Goal: Task Accomplishment & Management: Understand process/instructions

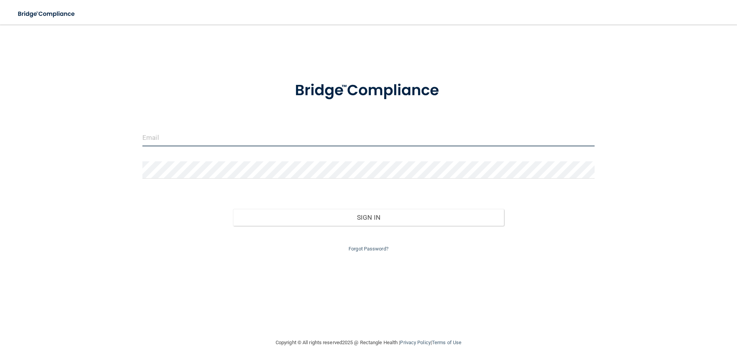
click at [173, 137] on input "email" at bounding box center [368, 137] width 452 height 17
type input "[EMAIL_ADDRESS][DOMAIN_NAME]"
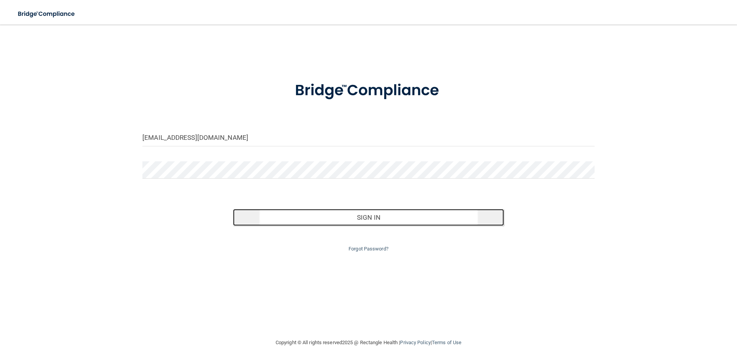
click at [284, 218] on button "Sign In" at bounding box center [368, 217] width 271 height 17
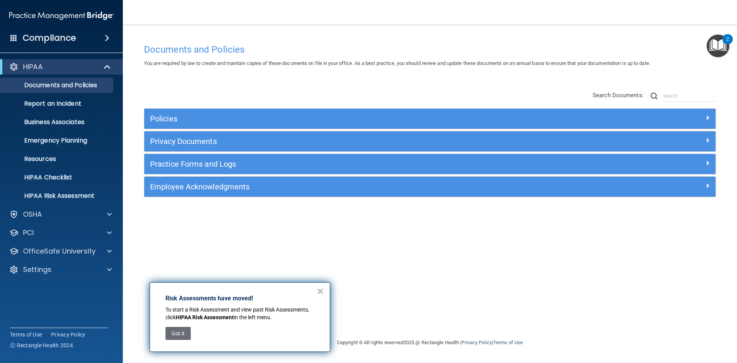
click at [318, 288] on button "×" at bounding box center [320, 291] width 7 height 12
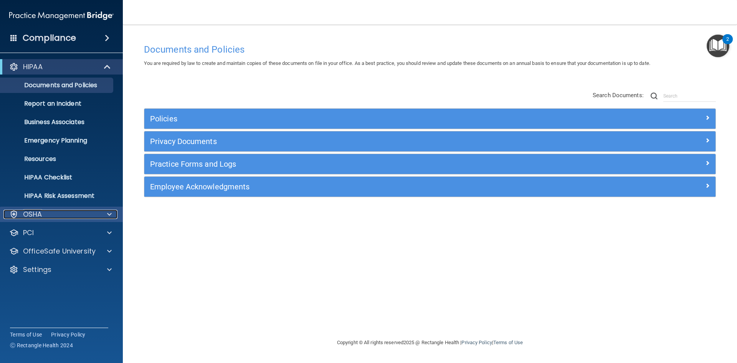
click at [109, 217] on span at bounding box center [109, 214] width 5 height 9
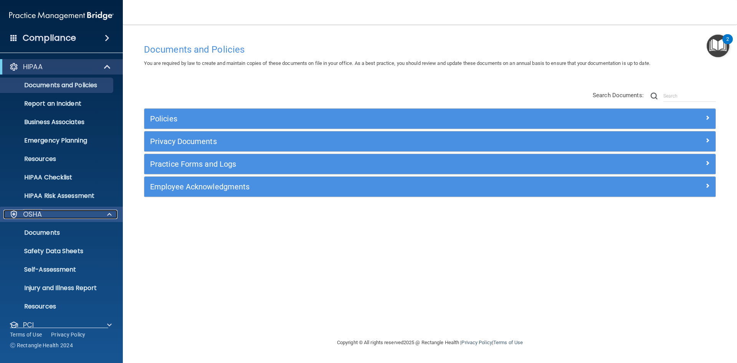
click at [109, 217] on span at bounding box center [109, 214] width 5 height 9
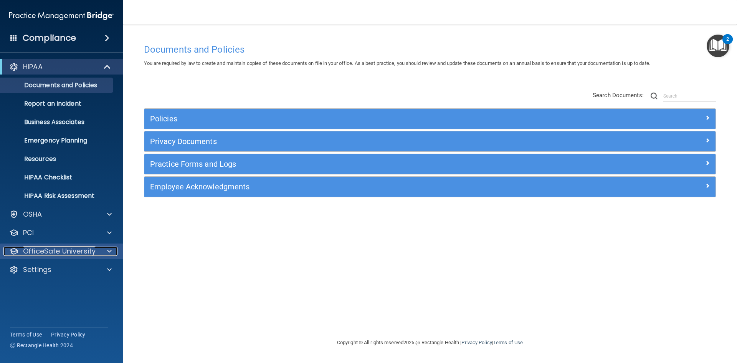
click at [106, 247] on div at bounding box center [108, 250] width 19 height 9
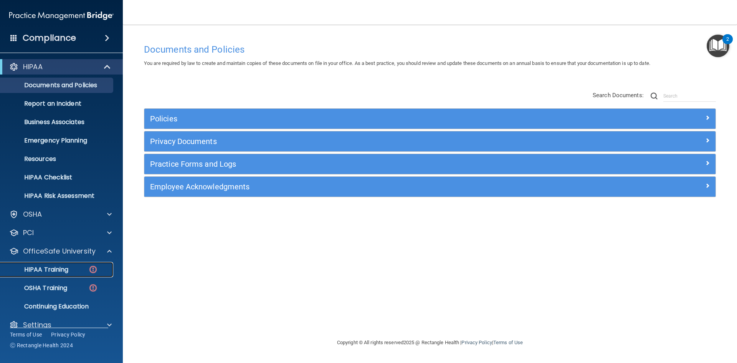
click at [91, 271] on img at bounding box center [93, 269] width 10 height 10
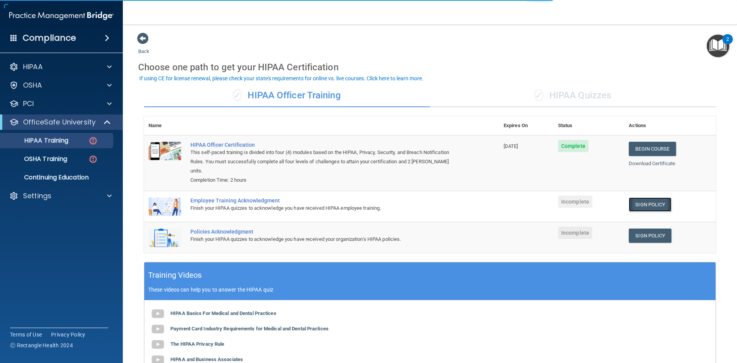
click at [650, 197] on link "Sign Policy" at bounding box center [650, 204] width 43 height 14
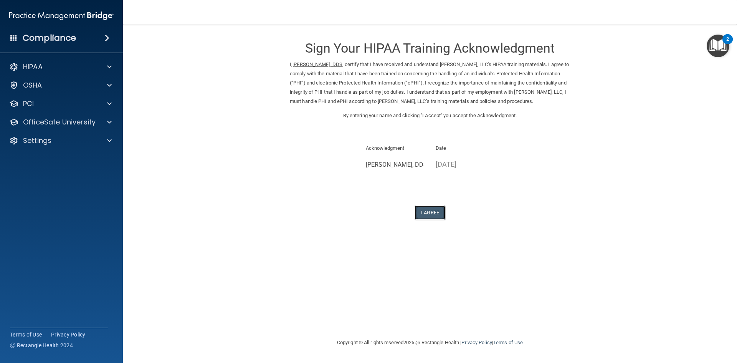
click at [429, 219] on button "I Agree" at bounding box center [429, 212] width 31 height 14
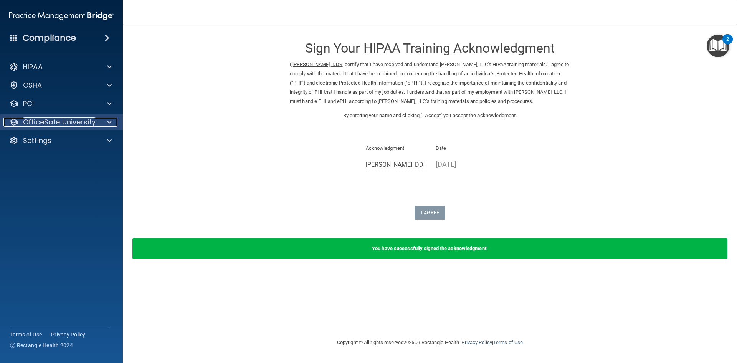
click at [108, 124] on span at bounding box center [109, 121] width 5 height 9
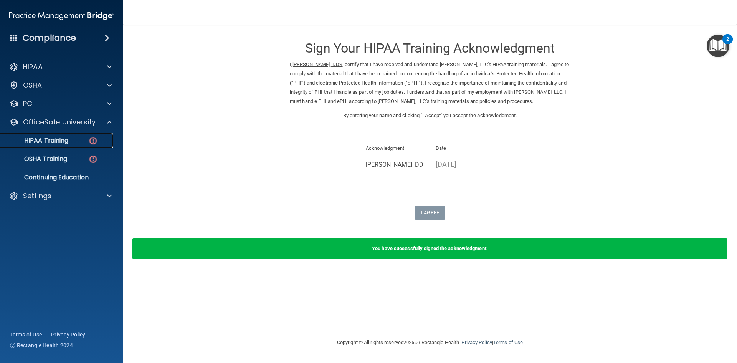
click at [94, 141] on img at bounding box center [93, 141] width 10 height 10
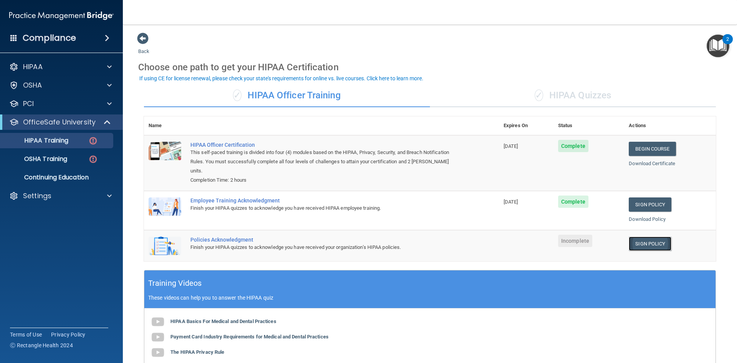
click at [645, 236] on link "Sign Policy" at bounding box center [650, 243] width 43 height 14
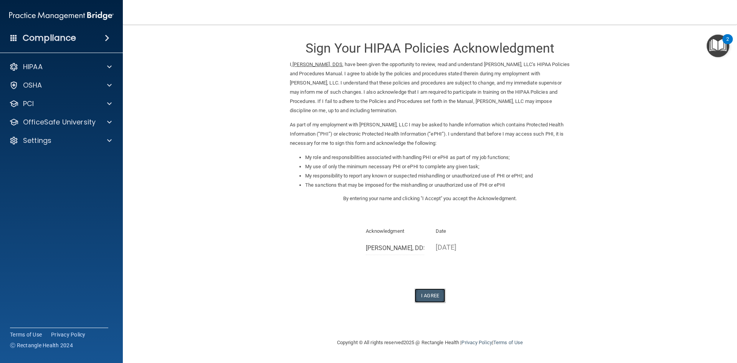
click at [435, 292] on button "I Agree" at bounding box center [429, 295] width 31 height 14
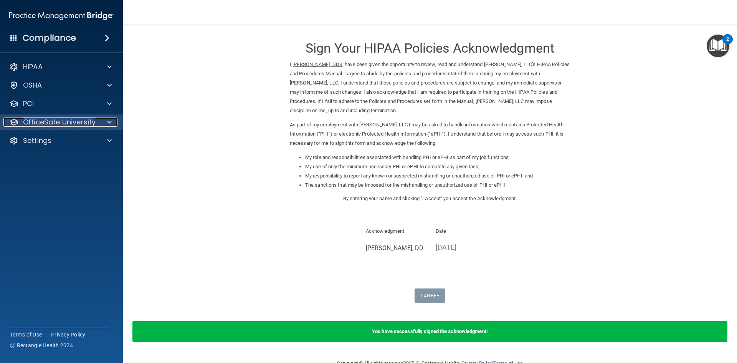
click at [108, 121] on span at bounding box center [109, 121] width 5 height 9
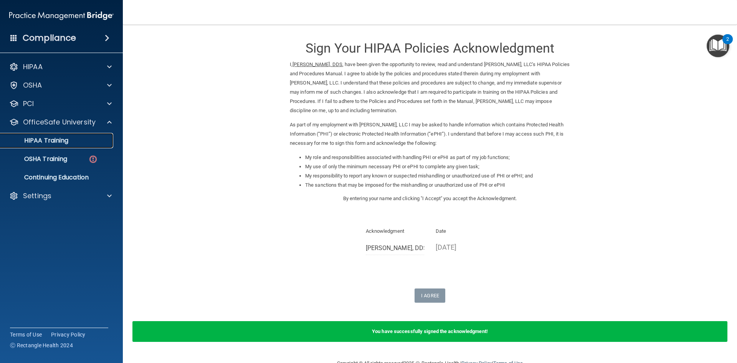
click at [66, 139] on p "HIPAA Training" at bounding box center [36, 141] width 63 height 8
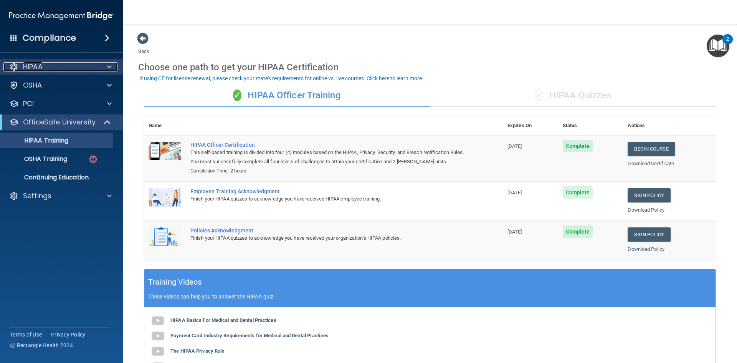
click at [108, 65] on span at bounding box center [109, 66] width 5 height 9
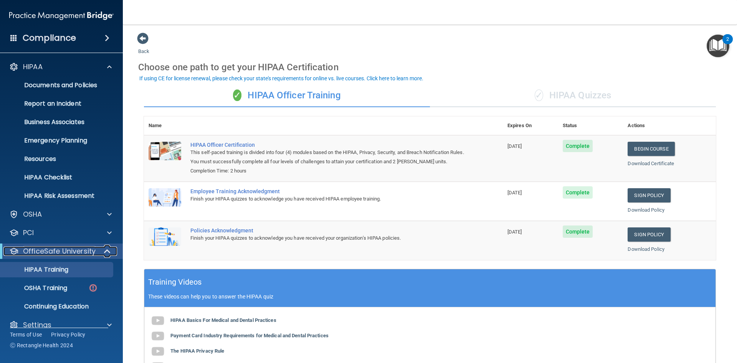
click at [108, 251] on span at bounding box center [108, 250] width 7 height 9
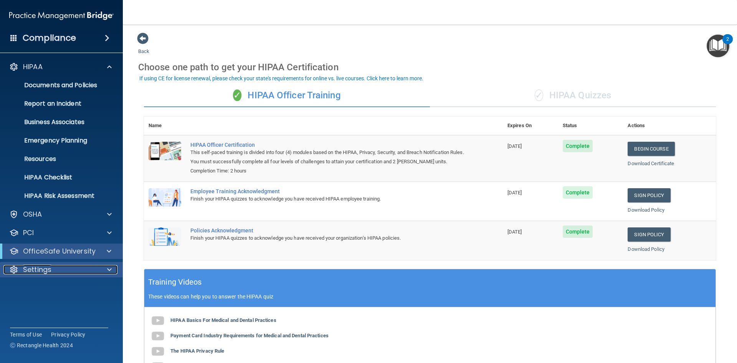
click at [107, 271] on span at bounding box center [109, 269] width 5 height 9
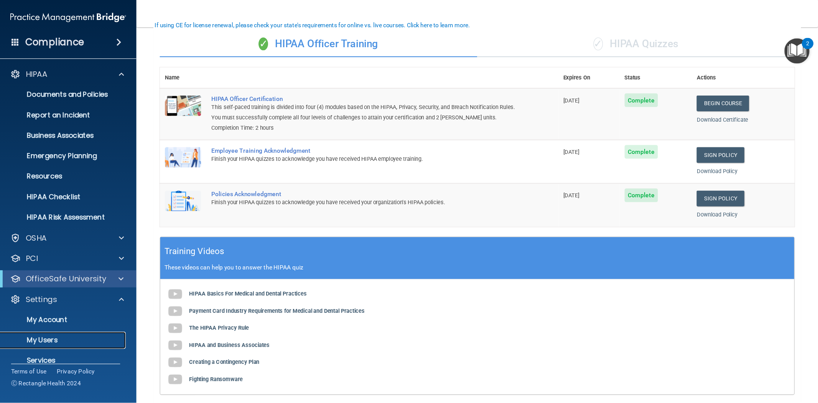
scroll to position [57, 0]
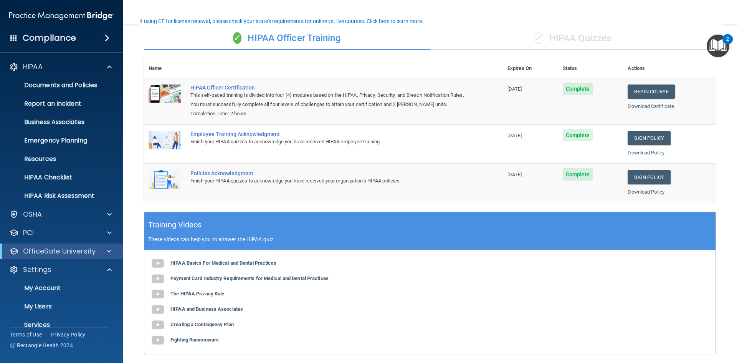
drag, startPoint x: 48, startPoint y: 336, endPoint x: 58, endPoint y: 338, distance: 10.6
click at [50, 337] on div "Terms of Use Privacy Policy Ⓒ Rectangle Health 2024" at bounding box center [59, 339] width 98 height 24
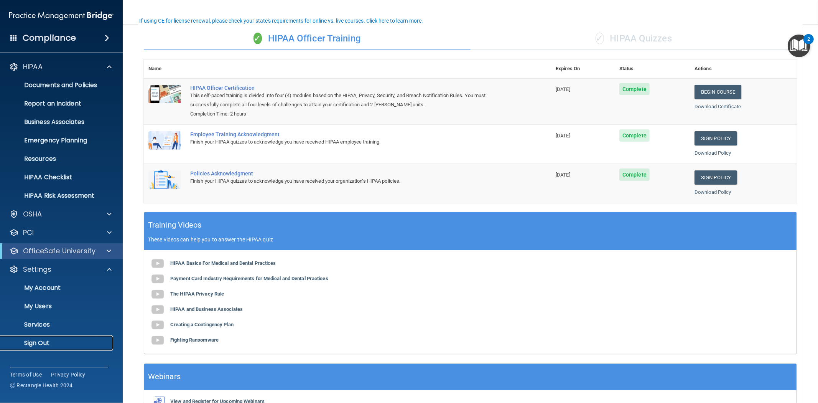
drag, startPoint x: 723, startPoint y: 2, endPoint x: 33, endPoint y: 348, distance: 772.2
click at [33, 348] on link "Sign Out" at bounding box center [52, 342] width 121 height 15
